Goal: Task Accomplishment & Management: Manage account settings

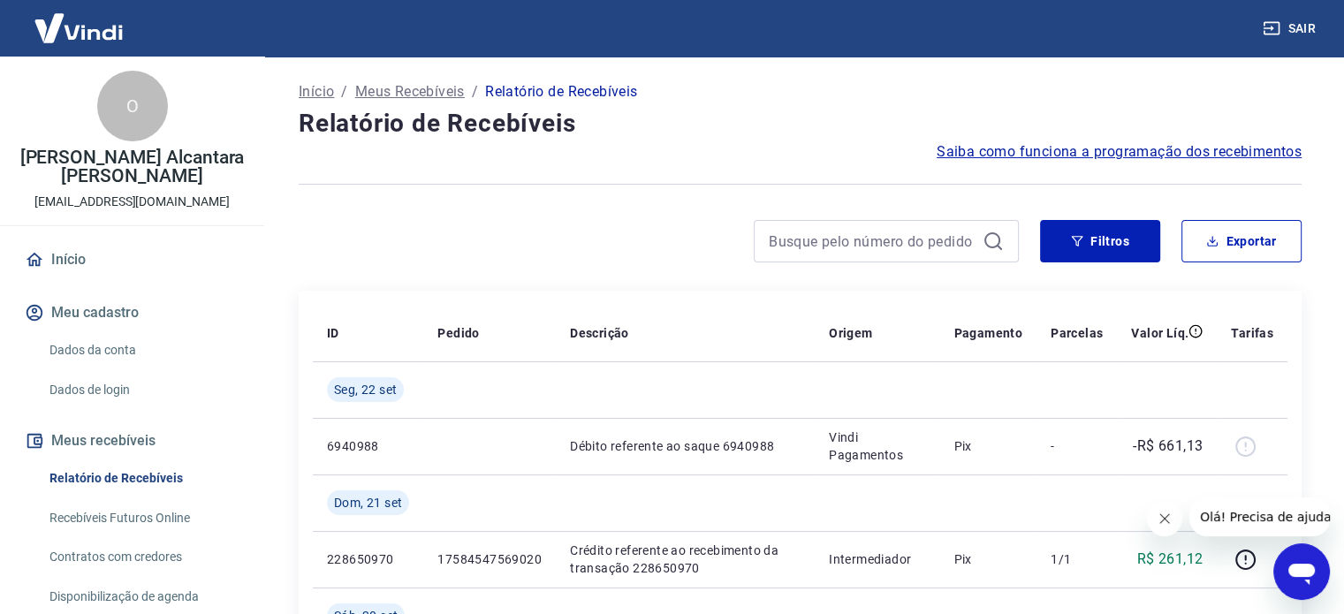
click at [764, 103] on div "Início / Meus Recebíveis / Relatório de Recebíveis" at bounding box center [800, 92] width 1003 height 28
click at [1299, 28] on button "Sair" at bounding box center [1291, 28] width 64 height 33
